Goal: Find specific page/section: Find specific page/section

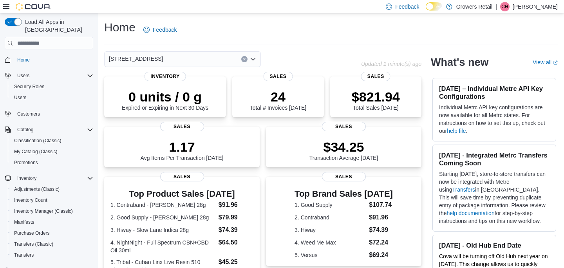
click at [180, 61] on div "[STREET_ADDRESS]" at bounding box center [182, 59] width 157 height 16
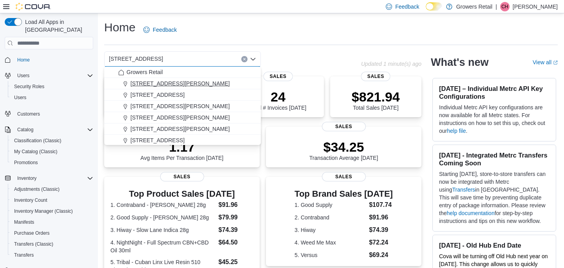
click at [171, 81] on span "[STREET_ADDRESS][PERSON_NAME]" at bounding box center [179, 83] width 99 height 8
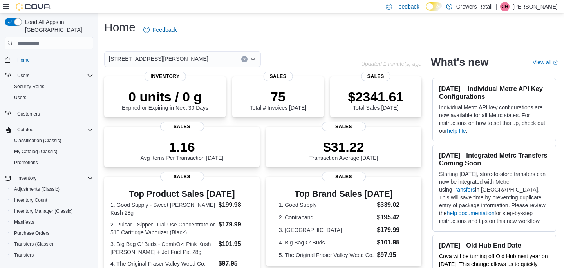
click at [182, 58] on div "[STREET_ADDRESS][PERSON_NAME] Selected. [STREET_ADDRESS][PERSON_NAME]. Press Ba…" at bounding box center [182, 59] width 157 height 16
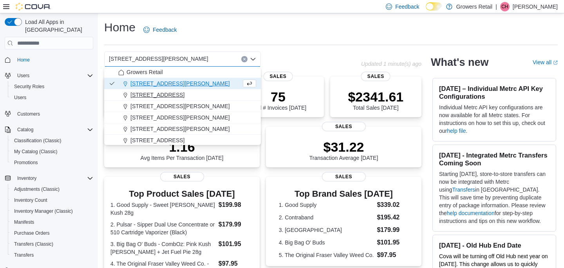
click at [164, 92] on span "1239 Bloor Street W" at bounding box center [157, 95] width 54 height 8
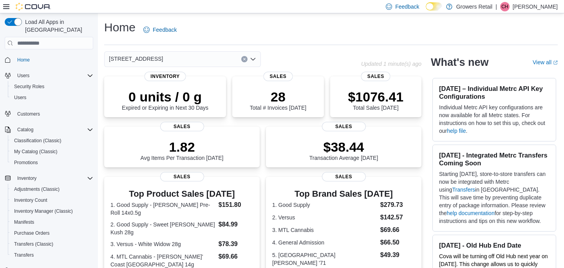
click at [185, 59] on div "1239 Bloor Street W Combo box. Selected. 1239 Bloor Street W. Press Backspace t…" at bounding box center [182, 59] width 157 height 16
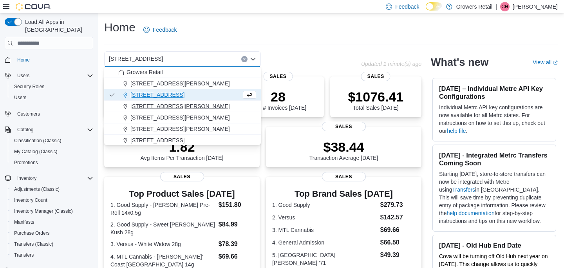
click at [159, 106] on span "2002 Lawrence Ave East" at bounding box center [179, 106] width 99 height 8
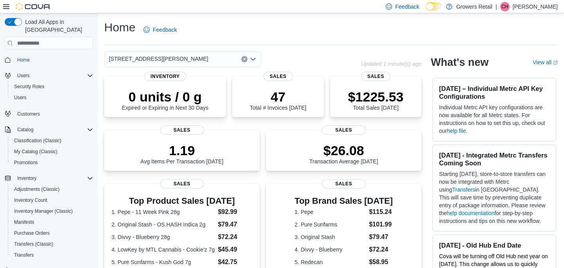
click at [193, 59] on div "2002 Lawrence Ave East" at bounding box center [182, 59] width 157 height 16
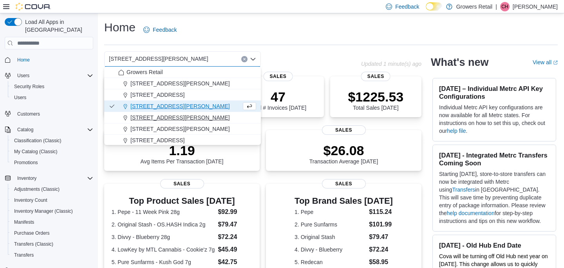
click at [176, 120] on div "225 George St N" at bounding box center [187, 117] width 138 height 8
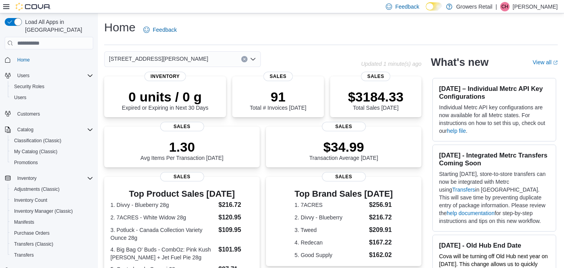
click at [200, 59] on div "225 George St N Combo box. Selected. 225 George St N. Press Backspace to delete…" at bounding box center [182, 59] width 157 height 16
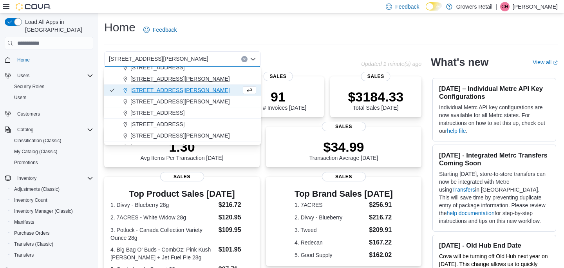
scroll to position [28, 0]
click at [168, 102] on span "2620 Danforth Avenue" at bounding box center [179, 101] width 99 height 8
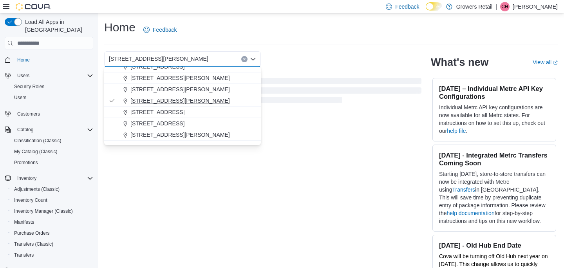
scroll to position [0, 0]
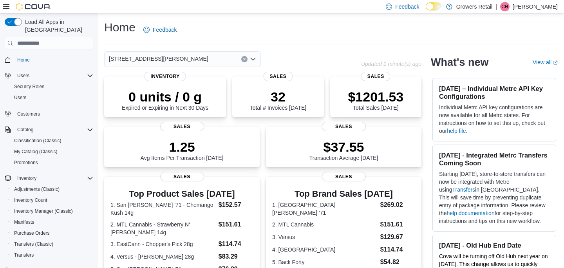
click at [186, 60] on div "2620 Danforth Avenue Combo box. Selected. 2620 Danforth Avenue. Press Backspace…" at bounding box center [182, 59] width 157 height 16
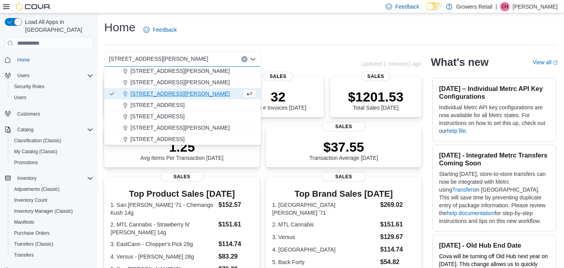
scroll to position [35, 0]
click at [173, 104] on span "492 Parliament Street" at bounding box center [157, 105] width 54 height 8
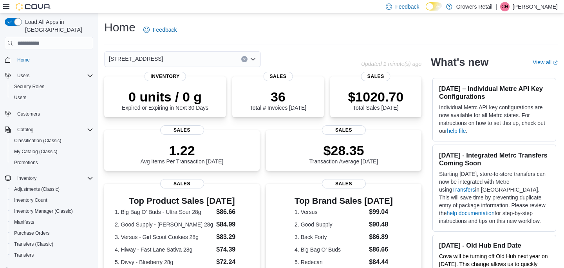
click at [196, 59] on div "492 Parliament Street Combo box. Selected. 492 Parliament Street. Press Backspa…" at bounding box center [182, 59] width 157 height 16
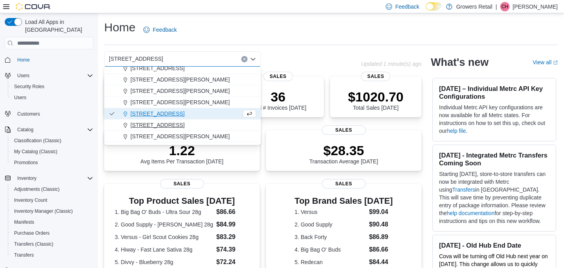
scroll to position [27, 0]
click at [163, 124] on span "50 Westmount Road North" at bounding box center [157, 124] width 54 height 8
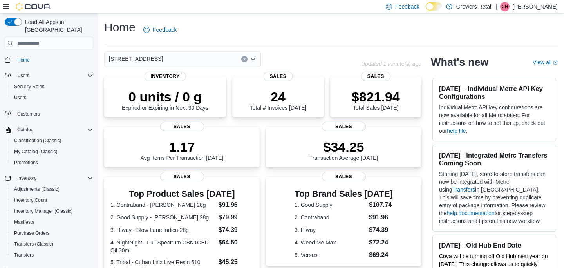
click at [209, 59] on div "50 Westmount Road North Combo box. Selected. 50 Westmount Road North. Press Bac…" at bounding box center [182, 59] width 157 height 16
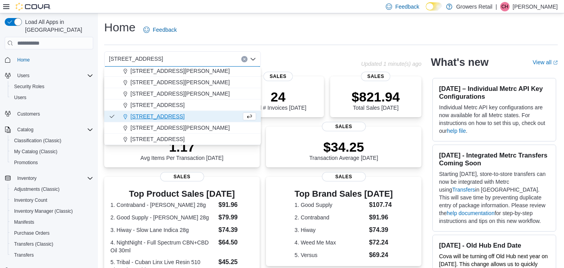
scroll to position [35, 0]
click at [161, 129] on span "821 Brimley Road" at bounding box center [179, 128] width 99 height 8
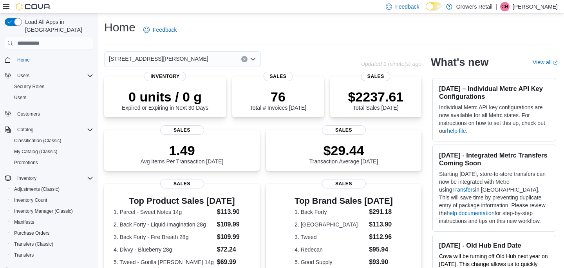
click at [203, 61] on div "821 Brimley Road" at bounding box center [182, 59] width 157 height 16
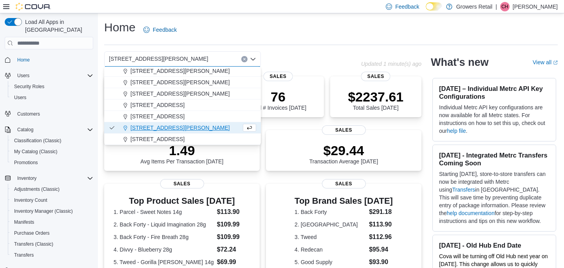
scroll to position [35, 0]
click at [161, 138] on span "970 The Queensway" at bounding box center [157, 139] width 54 height 8
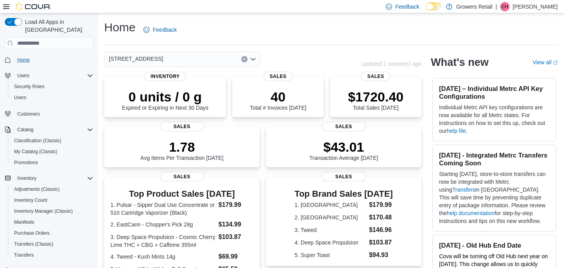
click at [24, 57] on span "Home" at bounding box center [23, 60] width 13 height 6
click at [7, 8] on icon at bounding box center [6, 7] width 6 height 6
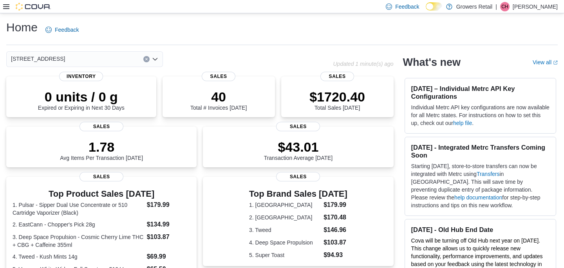
click at [8, 7] on icon at bounding box center [6, 6] width 6 height 5
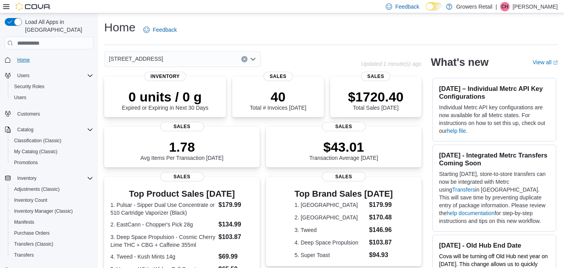
click at [28, 57] on span "Home" at bounding box center [23, 60] width 13 height 6
